Goal: Use online tool/utility: Use online tool/utility

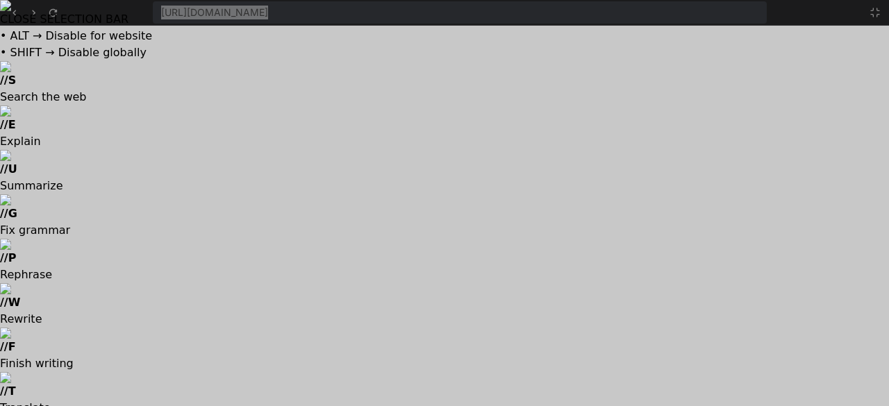
scroll to position [661, 0]
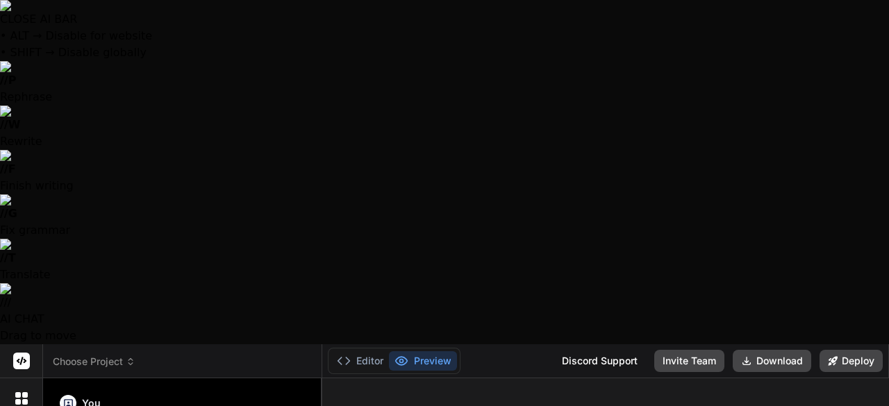
type textarea "x"
type textarea "y"
type textarea "x"
type textarea "ye"
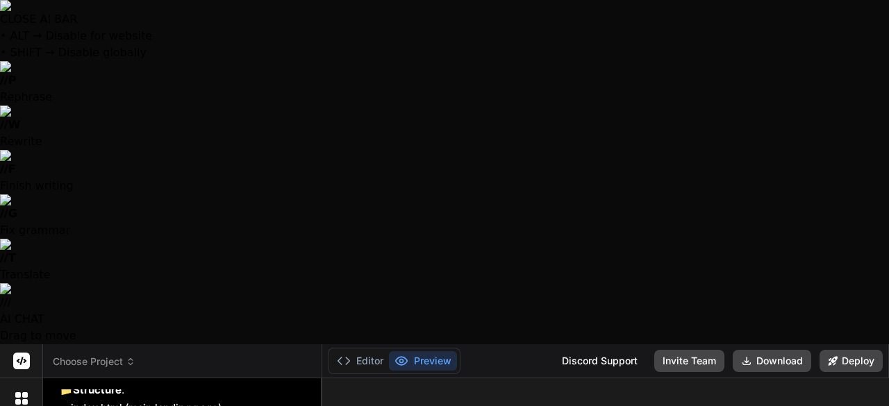
type textarea "x"
type textarea "yes"
type textarea "x"
type textarea "yes"
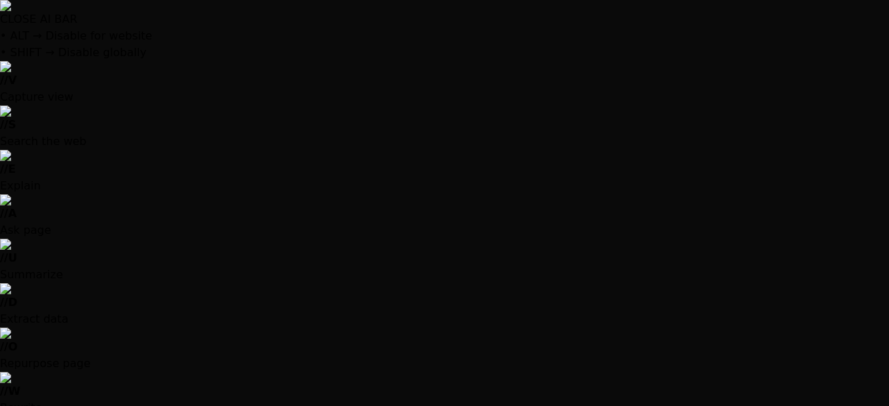
scroll to position [452, 0]
type textarea "x"
type textarea "</html>"
type textarea "x"
type textarea "font-size: 2rem; } .services-grid { grid-template-columns: 1fr; } }"
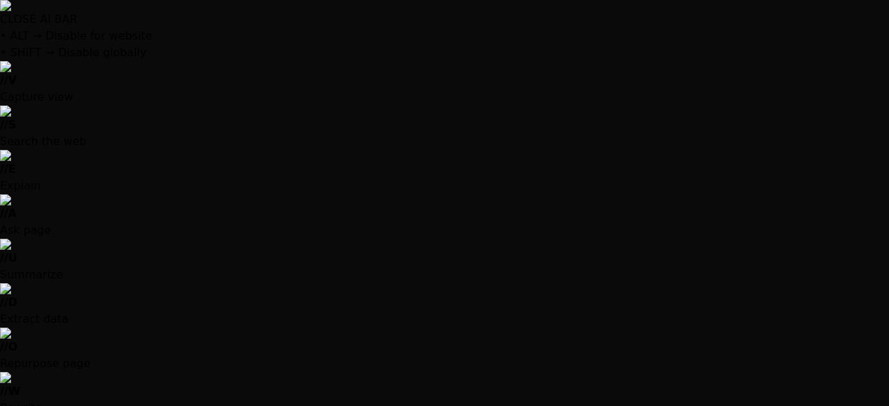
type textarea "x"
type textarea "updateCRMDashboard(); }"
type textarea "x"
